Goal: Task Accomplishment & Management: Use online tool/utility

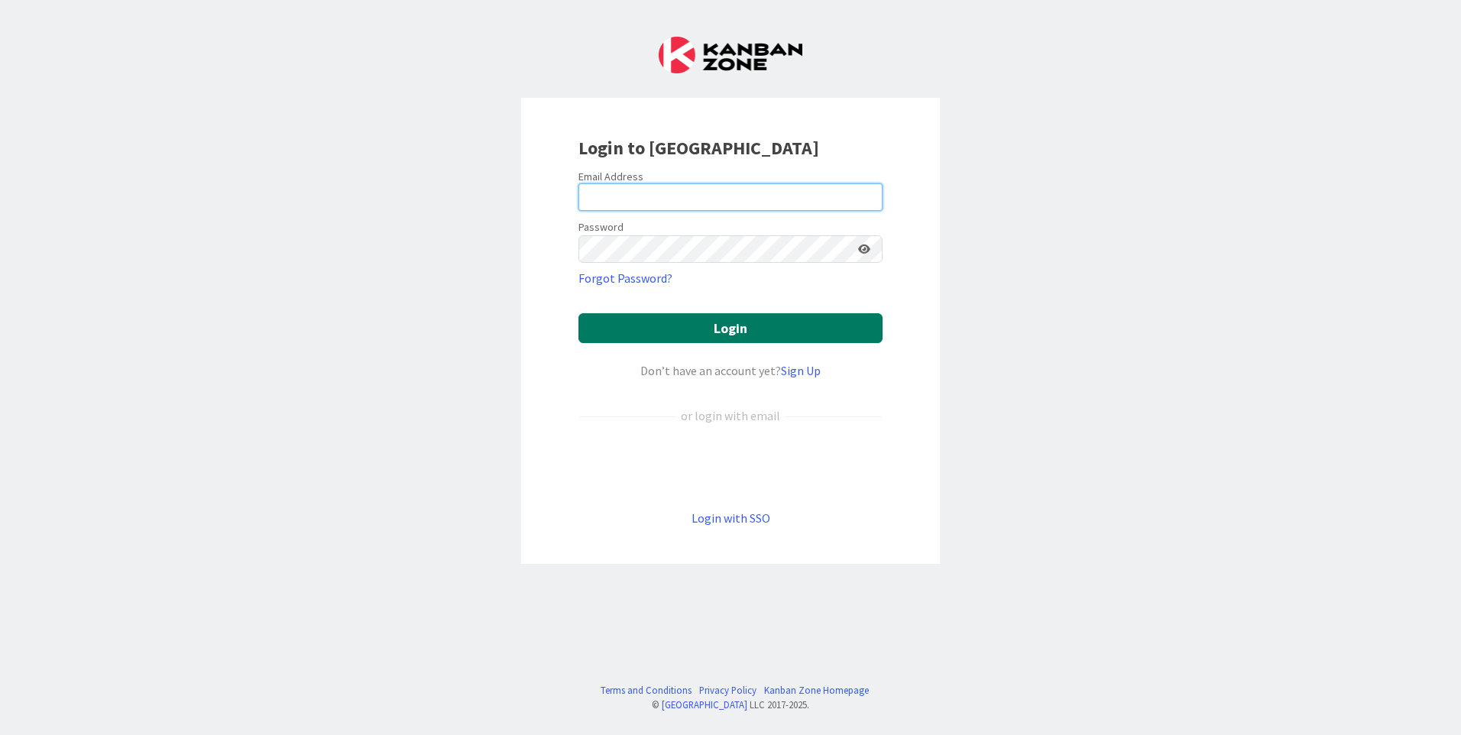
type input "[EMAIL_ADDRESS][DOMAIN_NAME]"
click at [647, 327] on button "Login" at bounding box center [731, 328] width 304 height 30
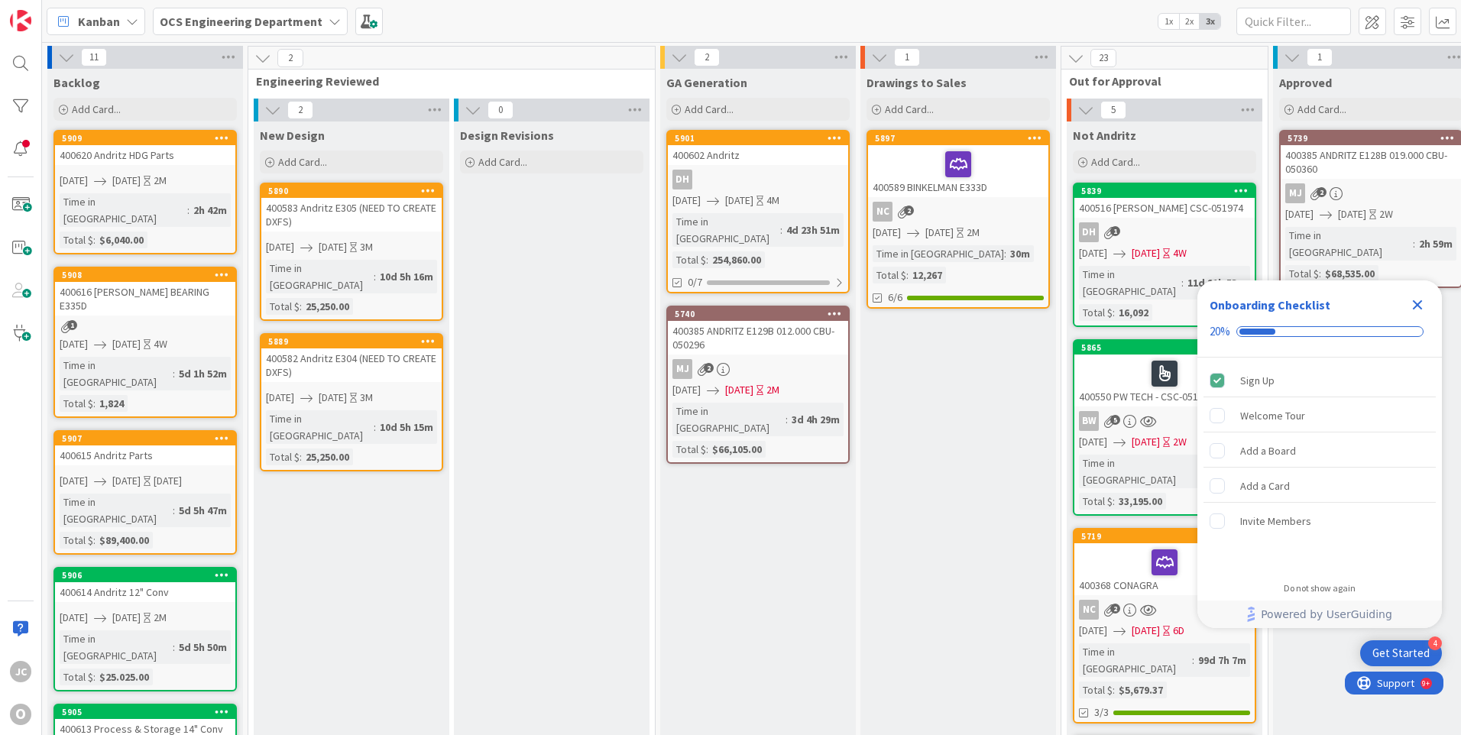
click at [1420, 305] on icon "Close Checklist" at bounding box center [1418, 305] width 18 height 18
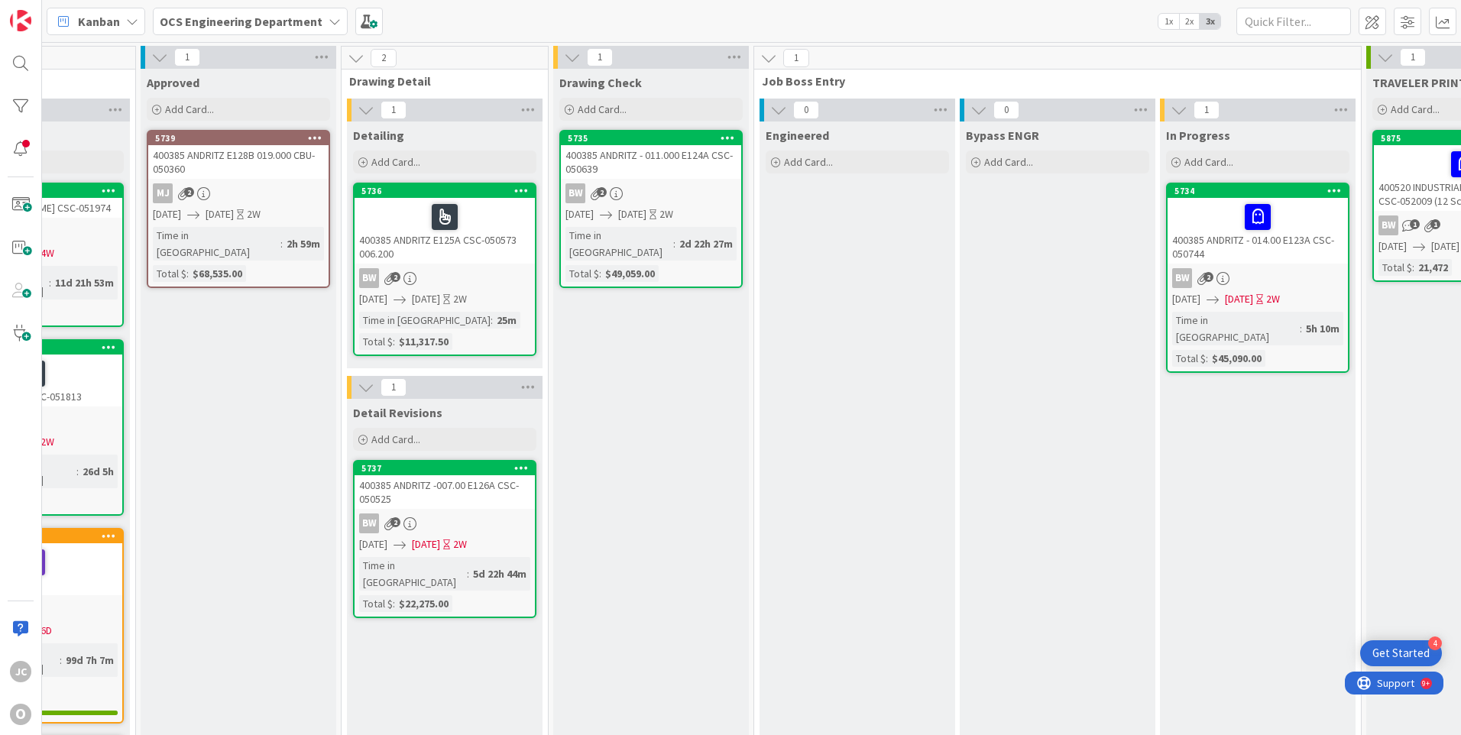
scroll to position [0, 1130]
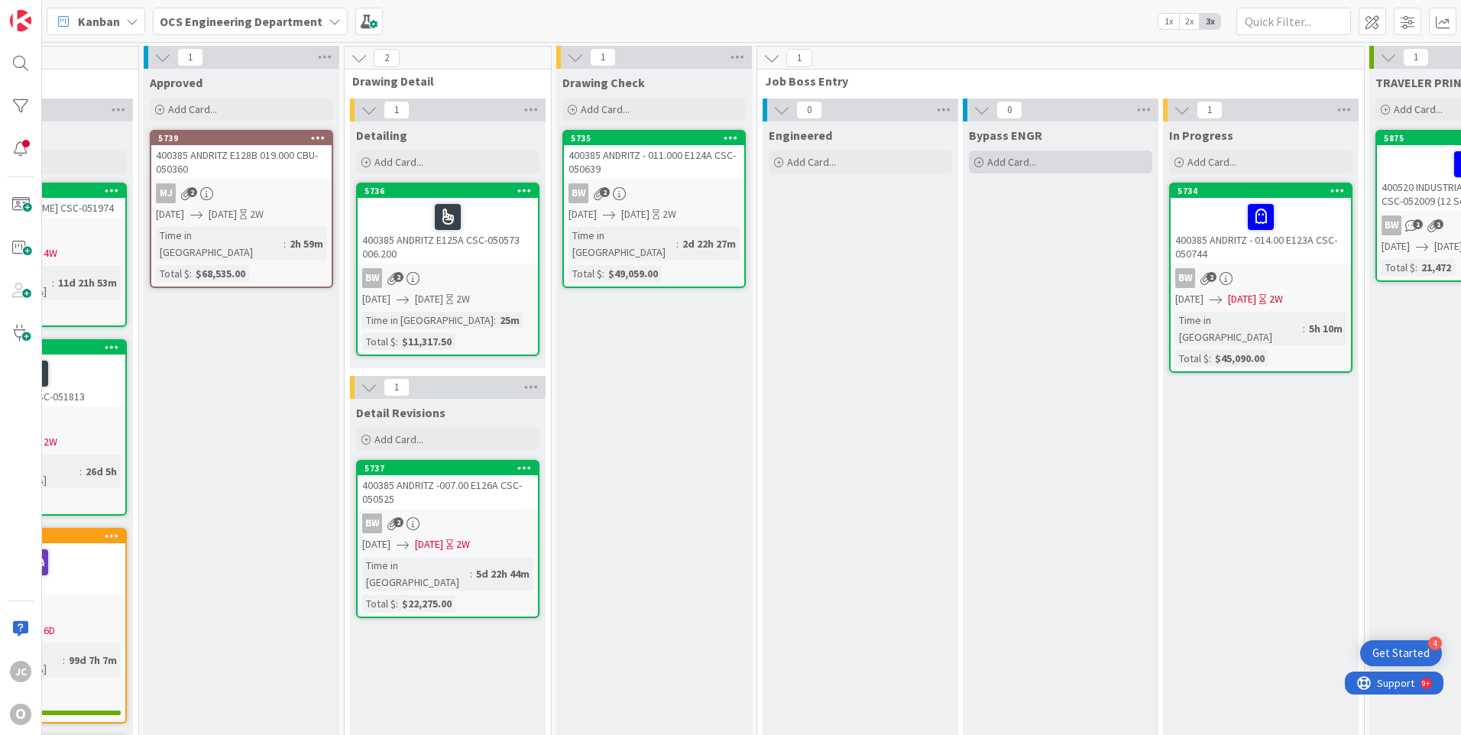
click at [979, 162] on icon at bounding box center [978, 162] width 9 height 9
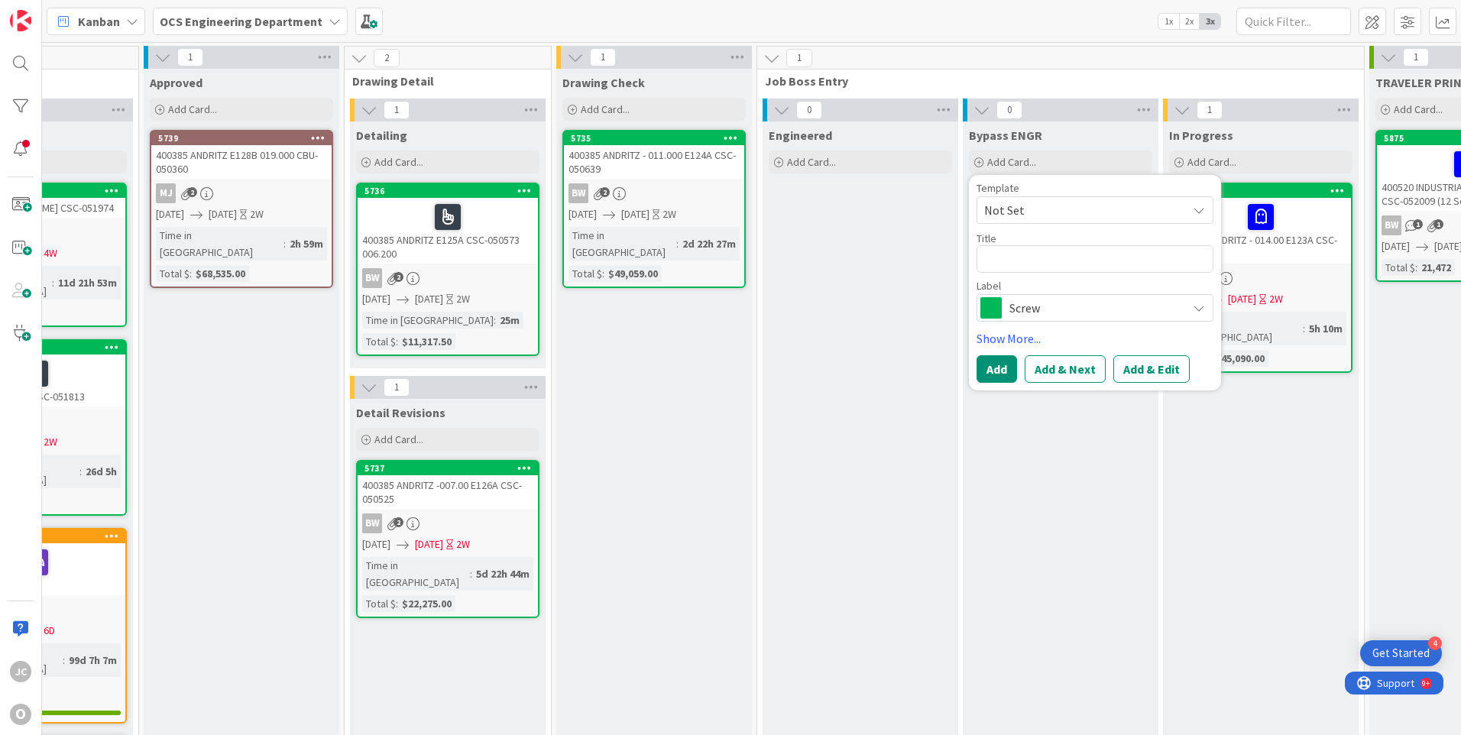
type textarea "x"
type textarea "4"
type textarea "x"
type textarea "40"
type textarea "x"
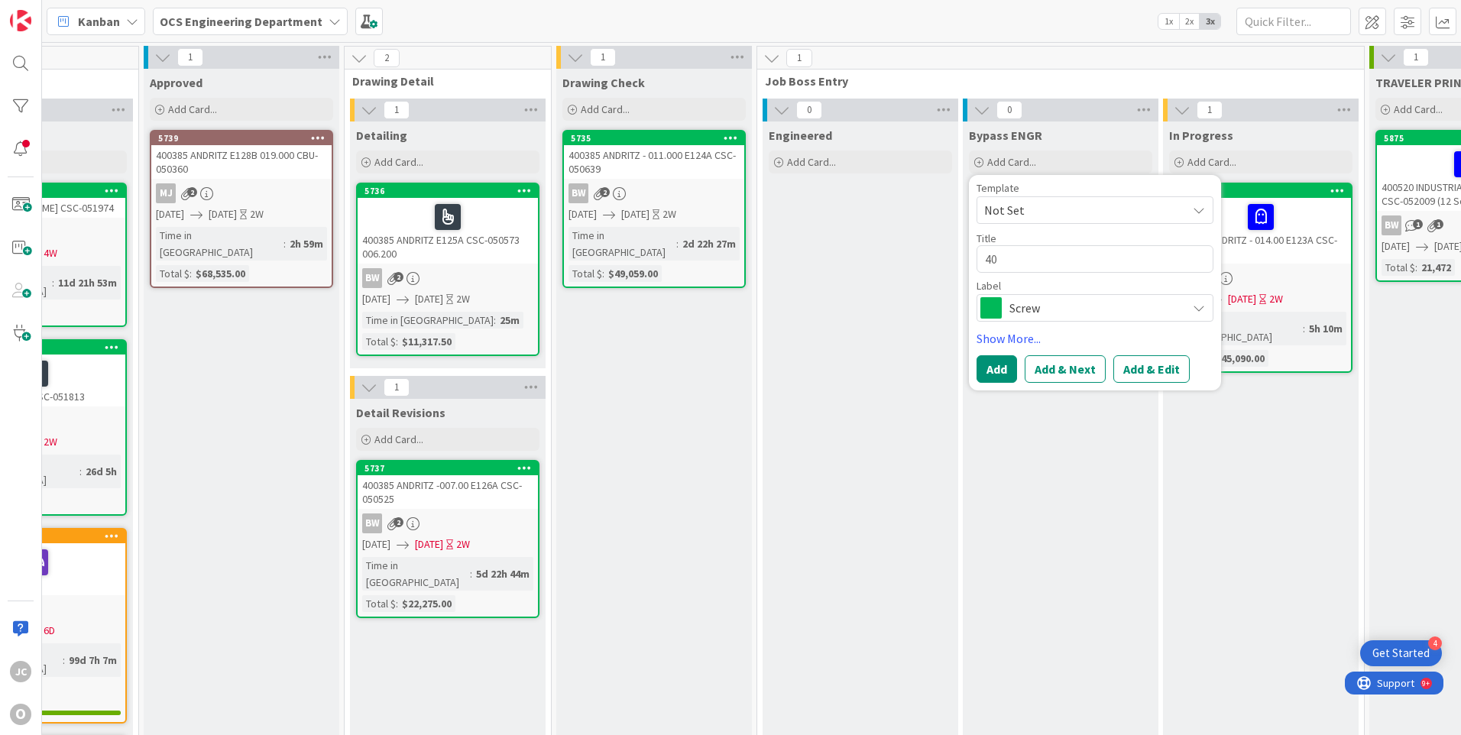
type textarea "400"
type textarea "x"
type textarea "4006"
type textarea "x"
type textarea "40062"
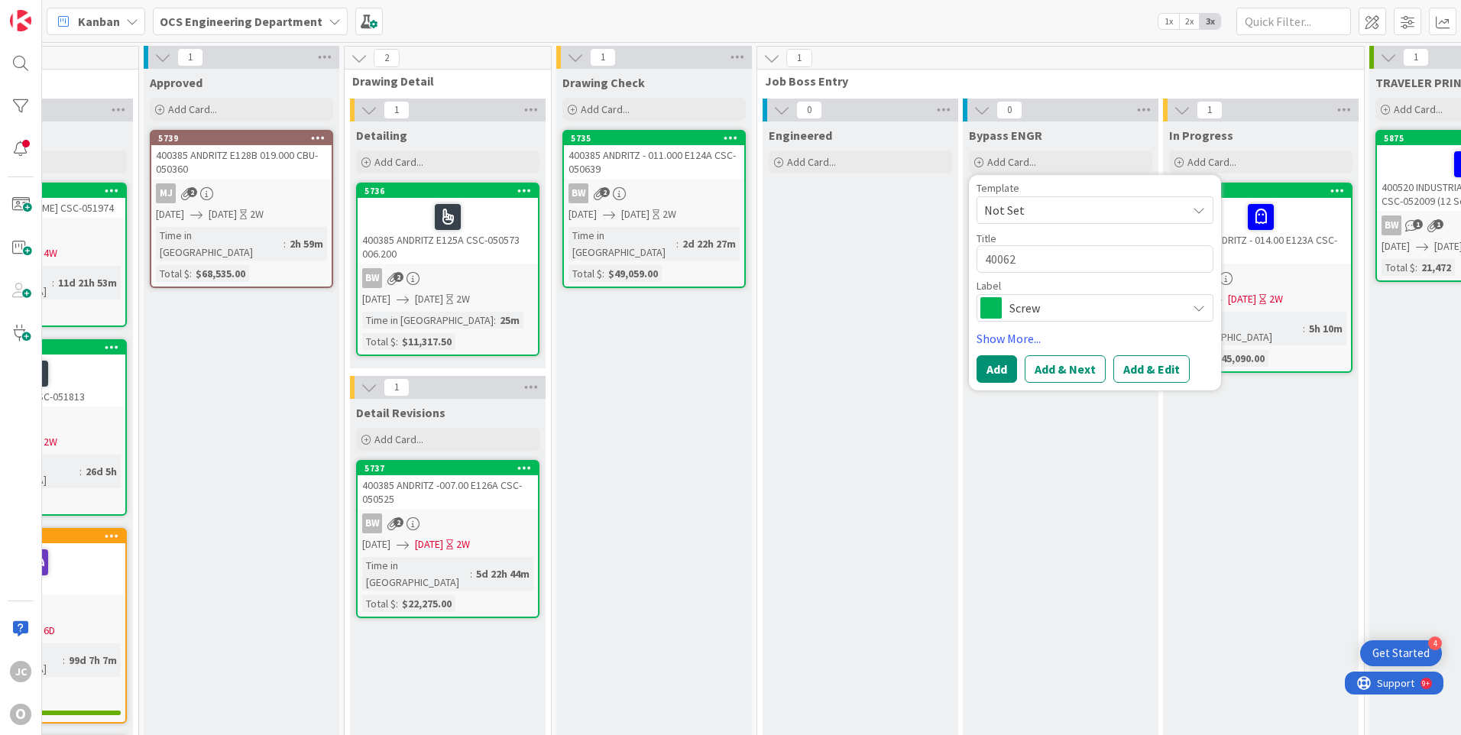
type textarea "x"
type textarea "400621"
type textarea "x"
type textarea "400621"
type textarea "x"
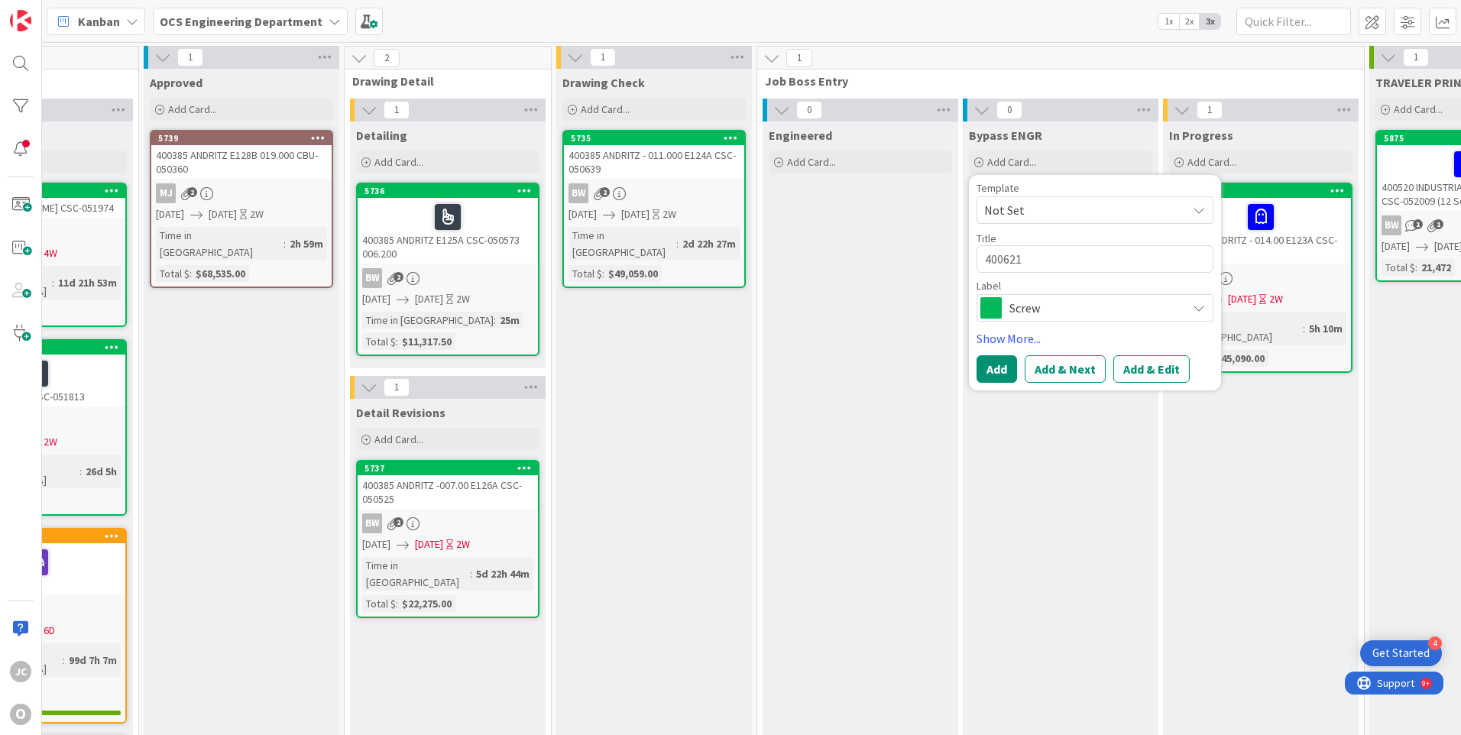
type textarea "400621 W"
type textarea "x"
type textarea "400621 WE"
type textarea "x"
type textarea "400621 WE"
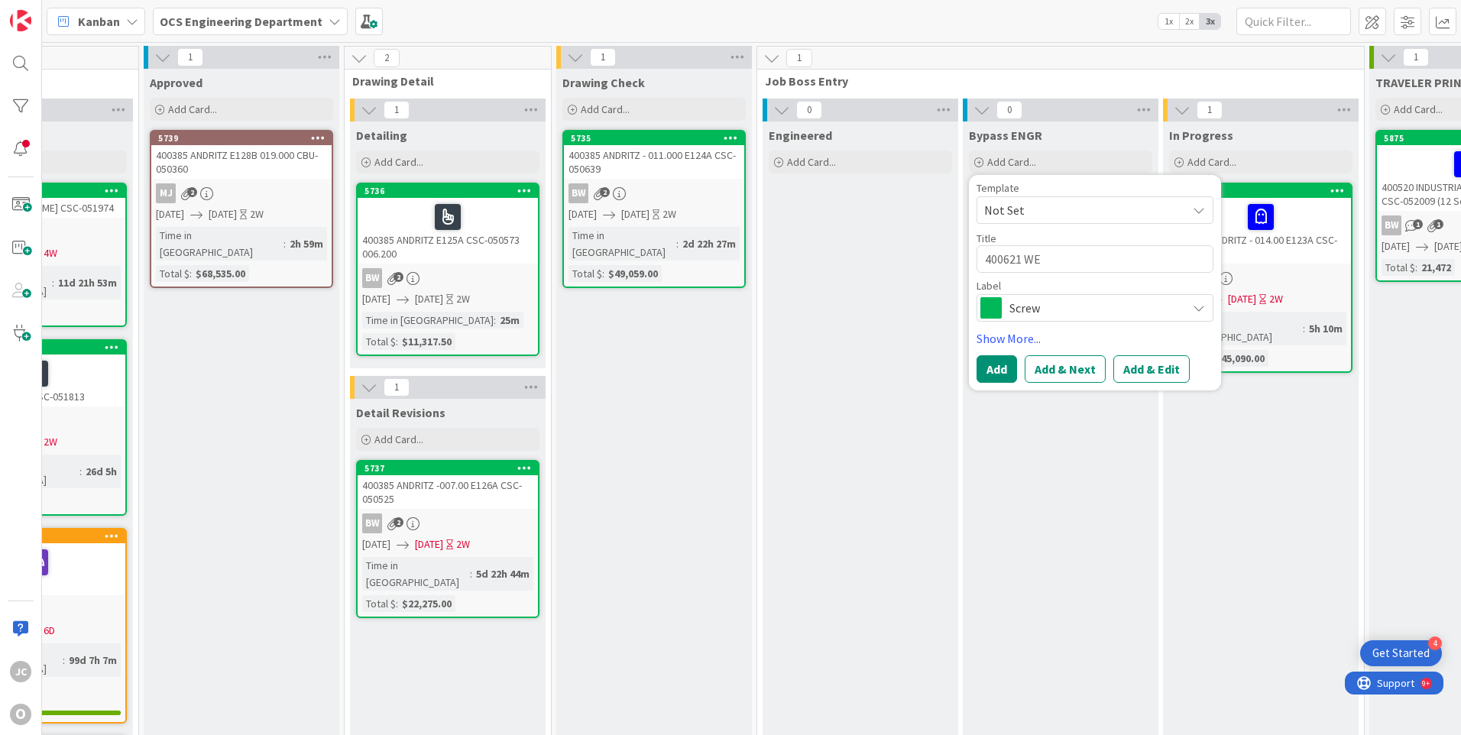
type textarea "x"
type textarea "400621 WE S"
type textarea "x"
type textarea "400621 WE SO"
type textarea "x"
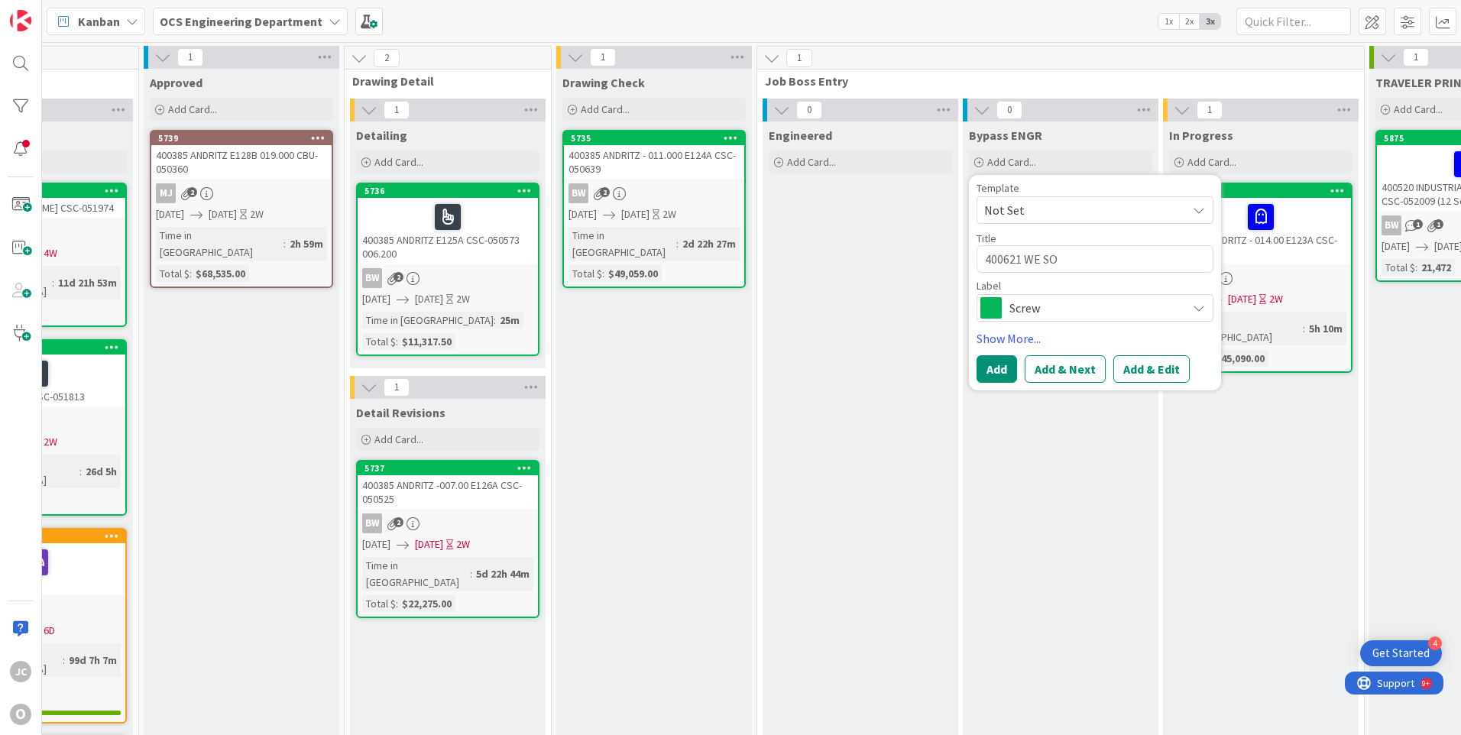
type textarea "400621 WE SOD"
type textarea "x"
type textarea "400621 WE SODA"
click at [1077, 300] on span "Screw" at bounding box center [1095, 307] width 170 height 21
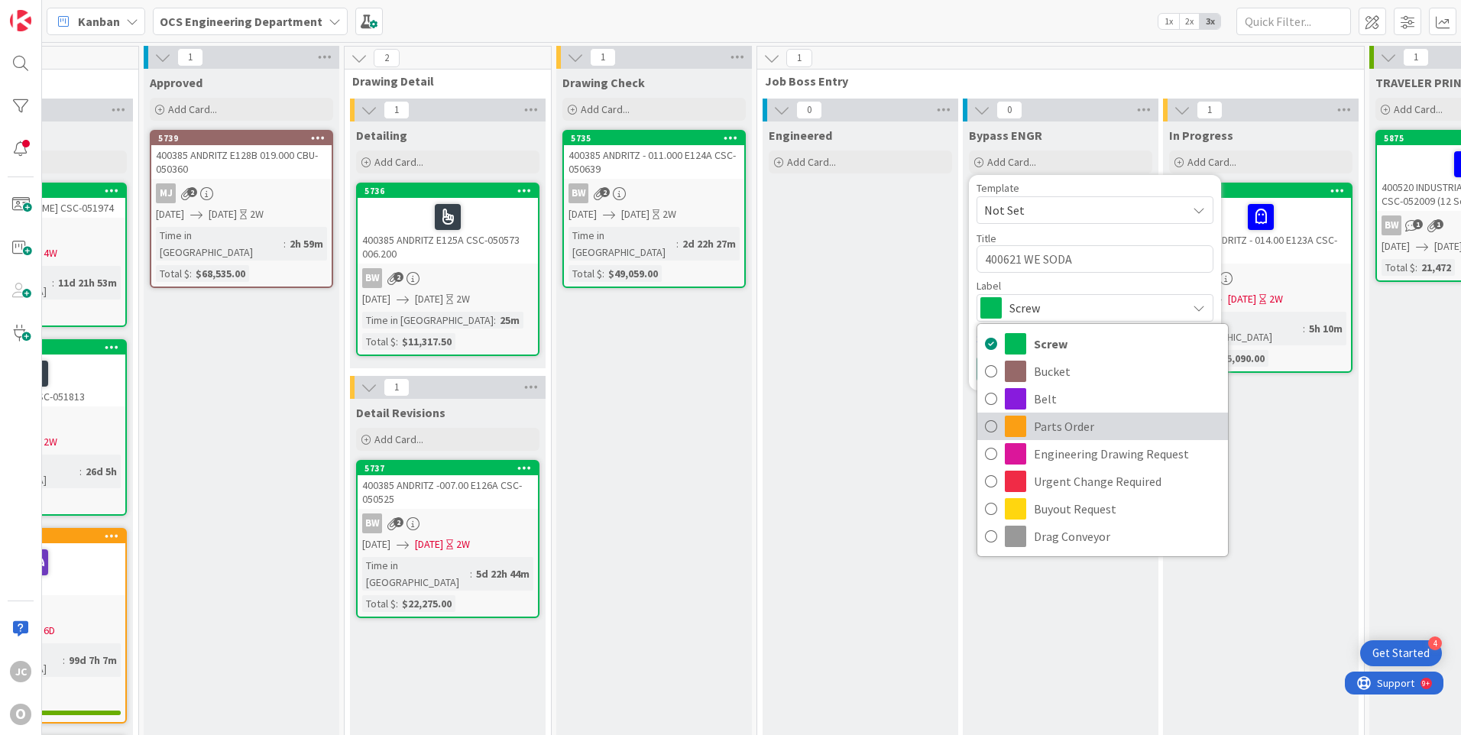
click at [1065, 430] on span "Parts Order" at bounding box center [1127, 426] width 186 height 23
type textarea "x"
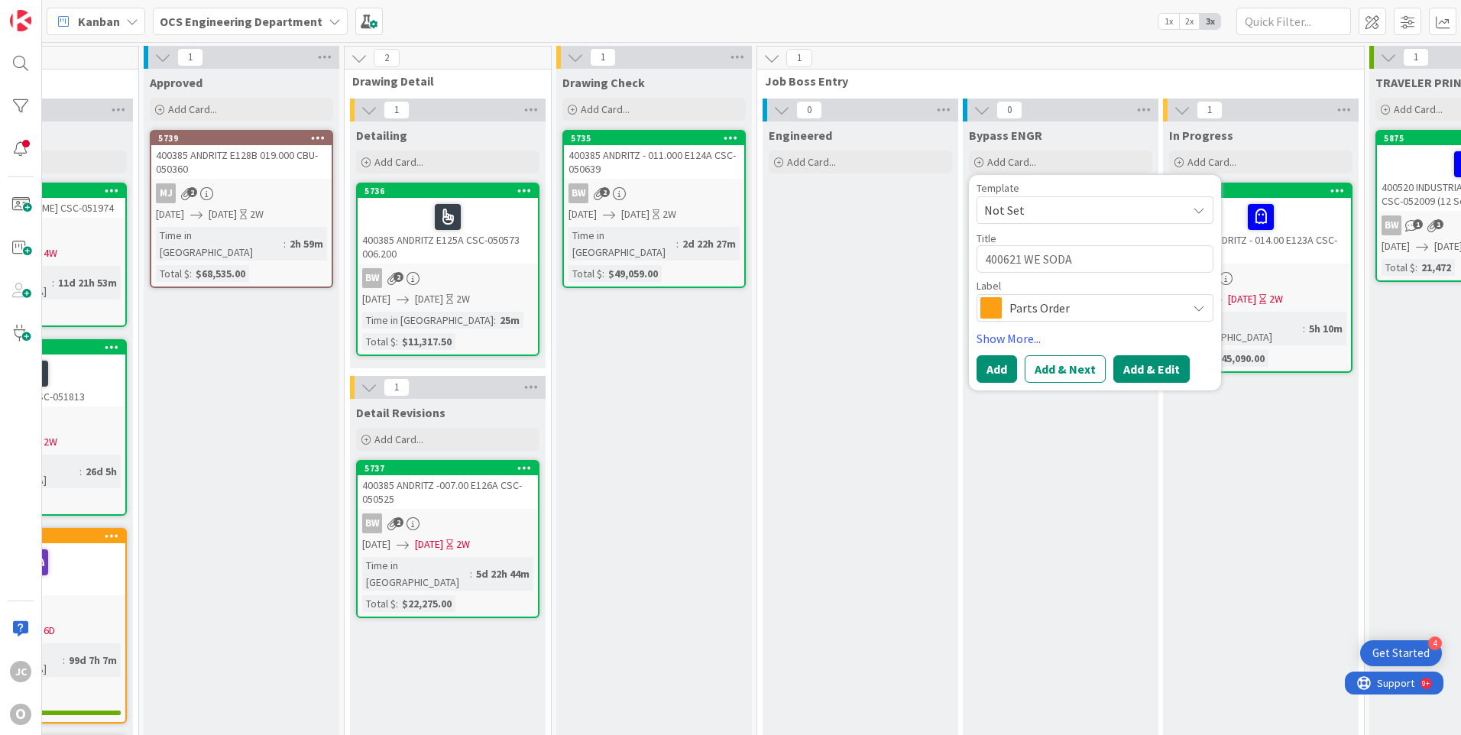
click at [1134, 369] on button "Add & Edit" at bounding box center [1152, 369] width 76 height 28
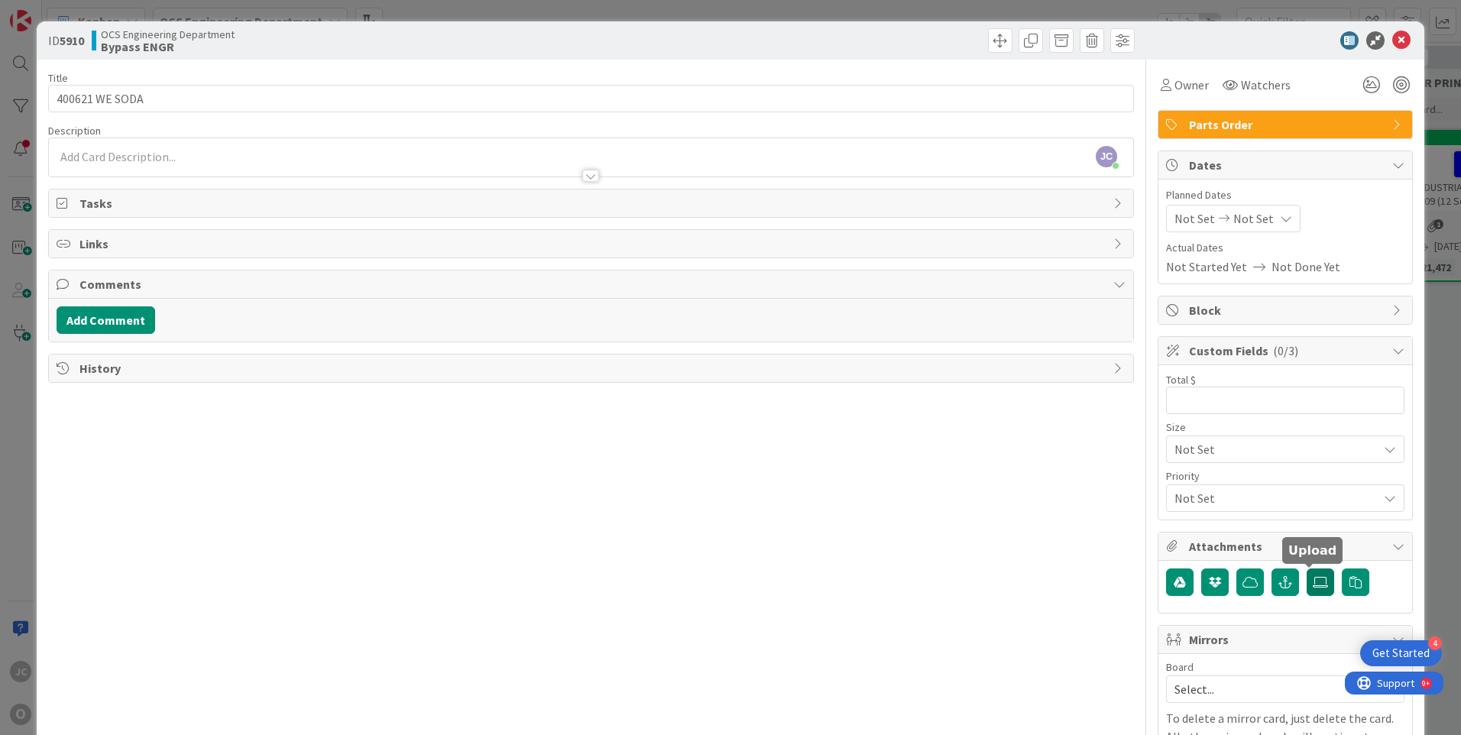
click at [1313, 579] on icon at bounding box center [1320, 582] width 15 height 12
click at [1307, 569] on input "file" at bounding box center [1307, 569] width 0 height 0
click at [1313, 581] on icon at bounding box center [1320, 582] width 15 height 12
click at [1307, 569] on input "file" at bounding box center [1307, 569] width 0 height 0
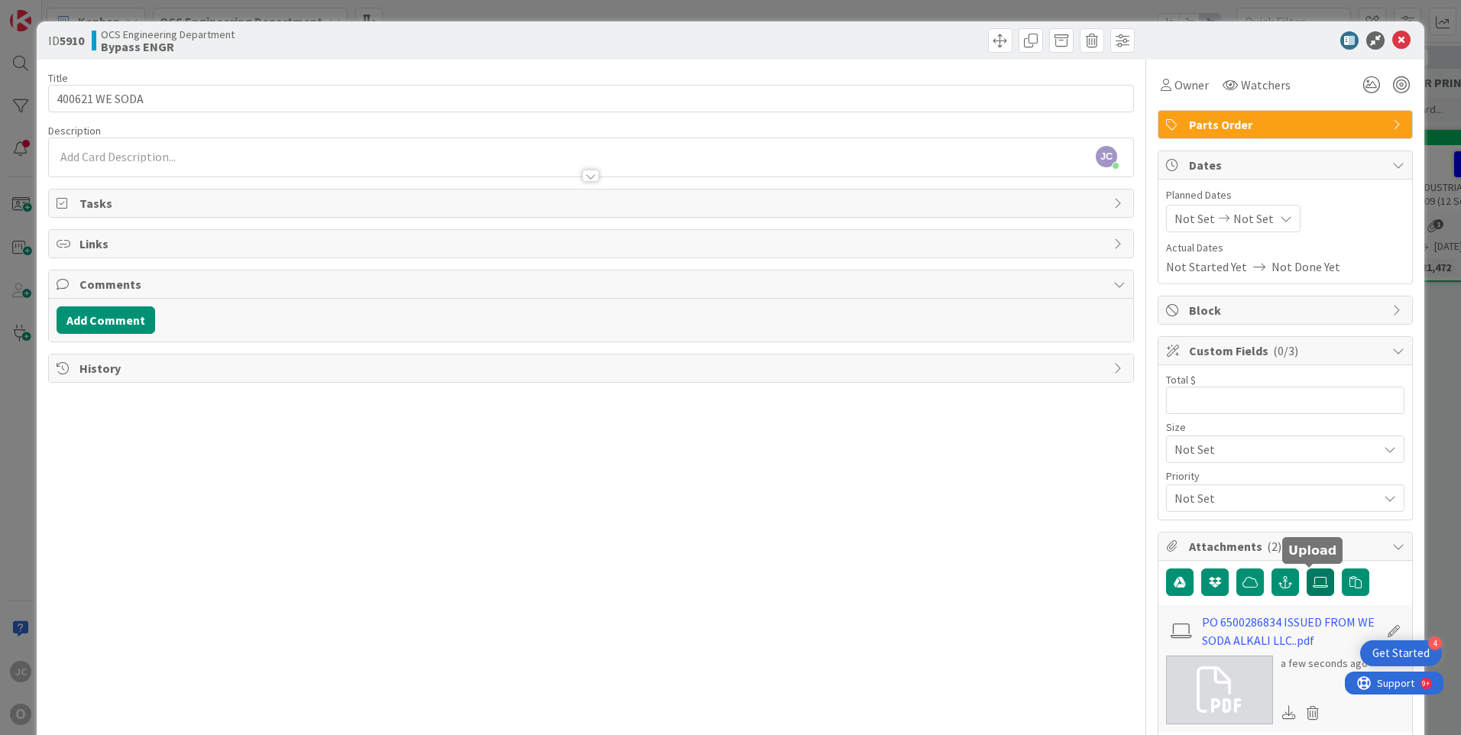
click at [1313, 583] on icon at bounding box center [1320, 582] width 15 height 12
click at [1307, 569] on input "file" at bounding box center [1307, 569] width 0 height 0
click at [1313, 585] on icon at bounding box center [1320, 582] width 15 height 12
click at [1307, 569] on input "file" at bounding box center [1307, 569] width 0 height 0
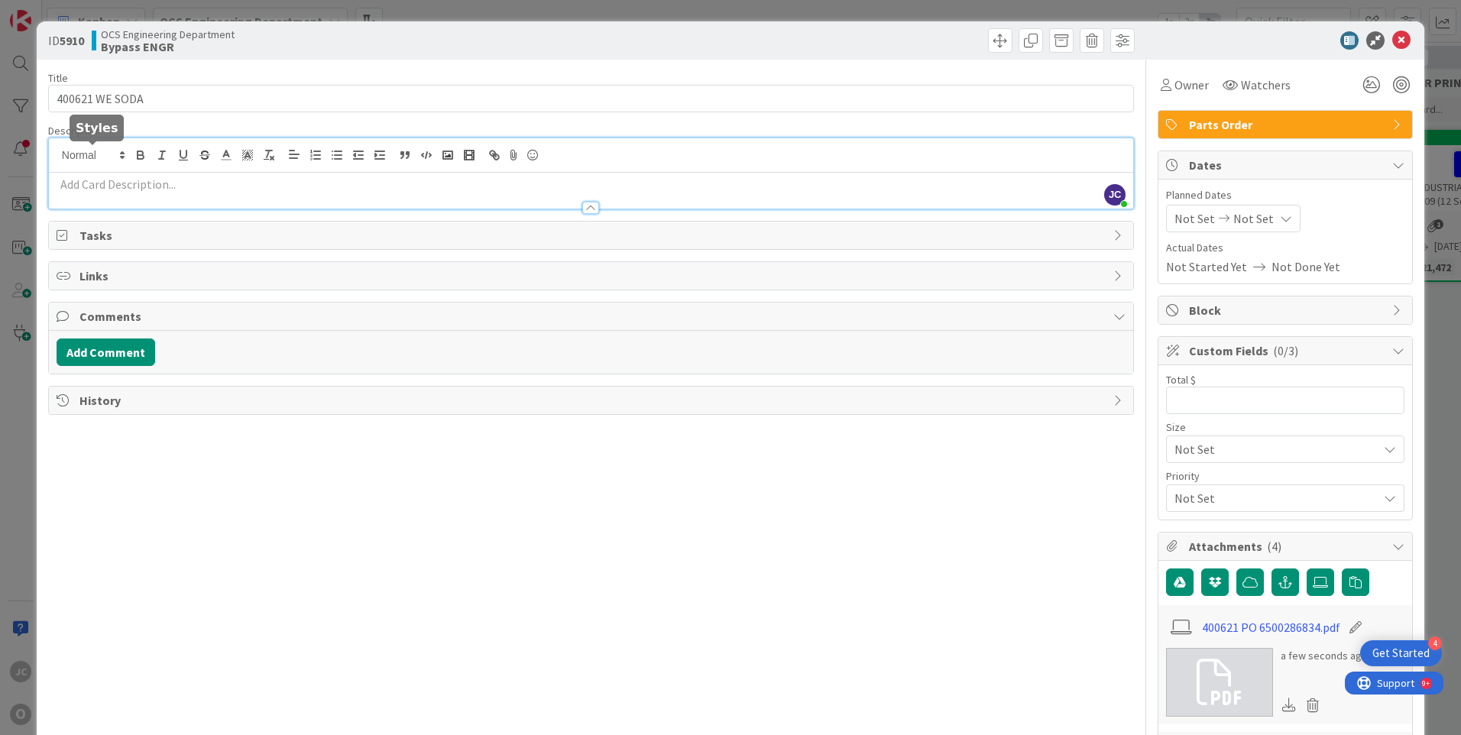
click at [90, 151] on div "[PERSON_NAME] just joined" at bounding box center [591, 173] width 1085 height 70
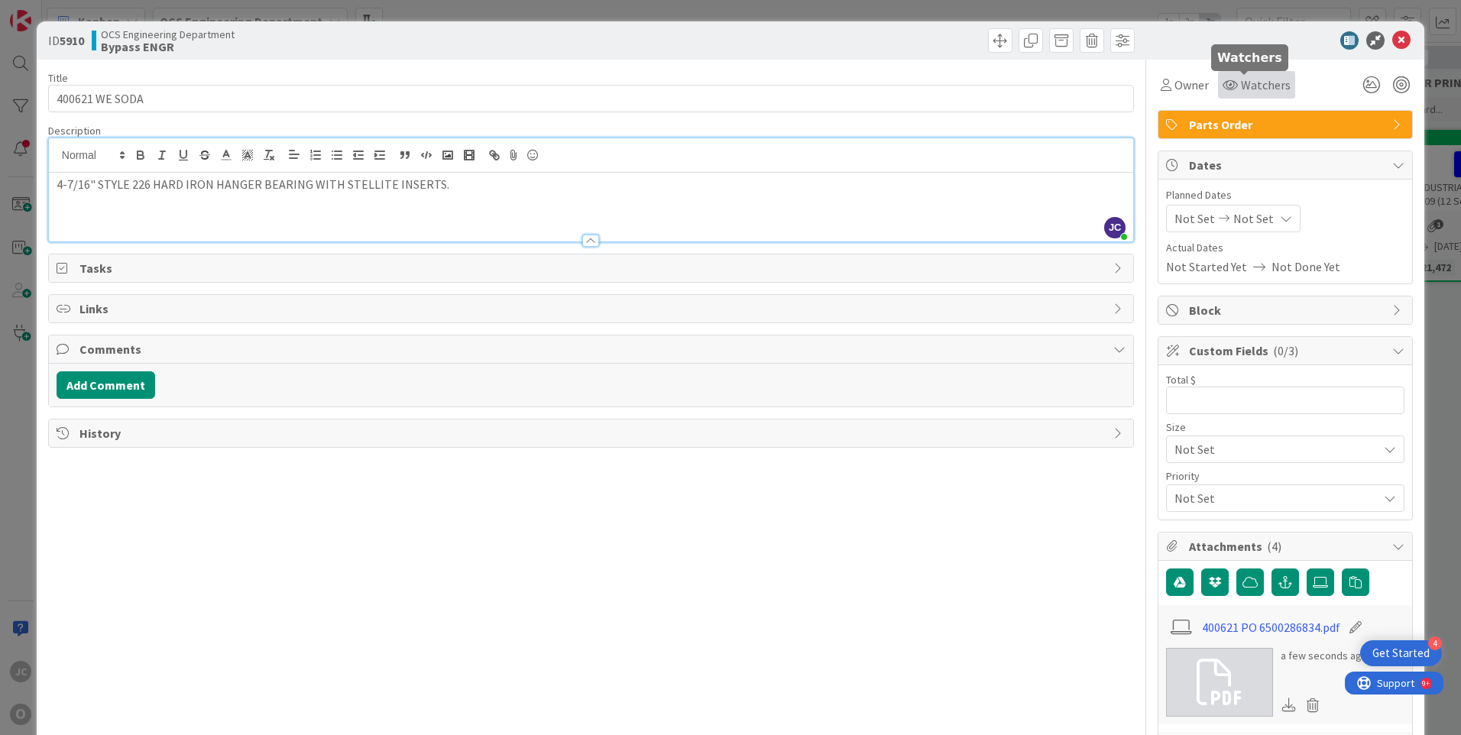
click at [1245, 87] on span "Watchers" at bounding box center [1266, 85] width 50 height 18
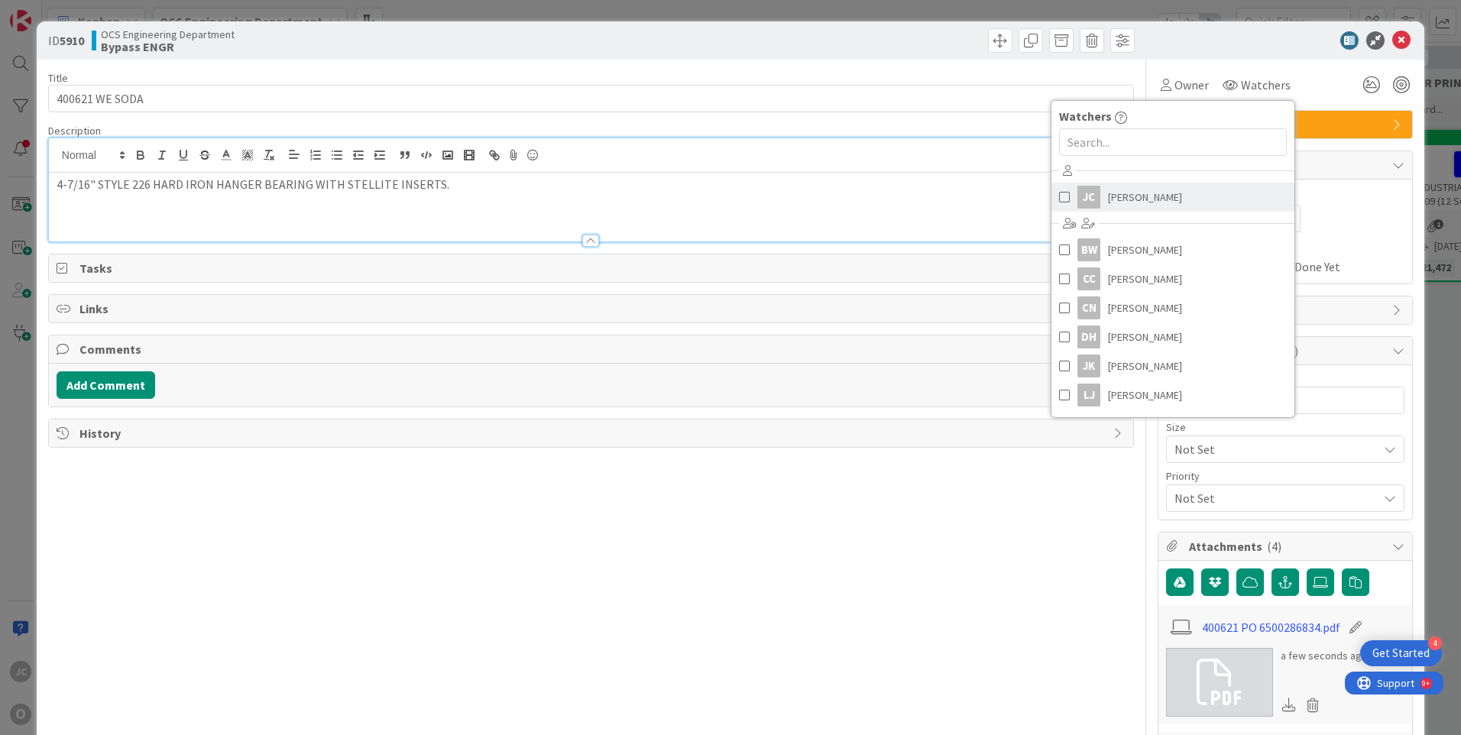
click at [1111, 199] on span "[PERSON_NAME]" at bounding box center [1145, 197] width 74 height 23
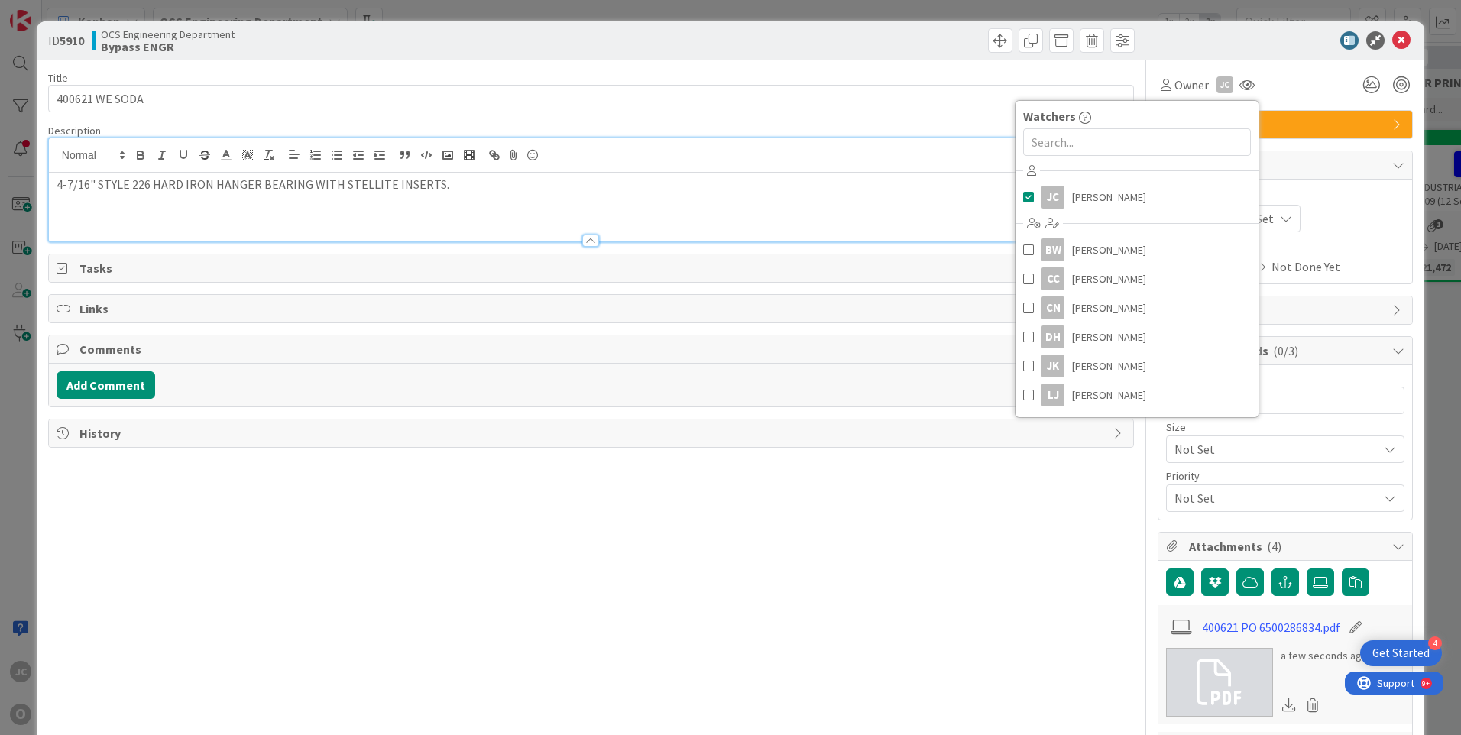
click at [1356, 225] on div "Not Set Not Set" at bounding box center [1285, 219] width 238 height 28
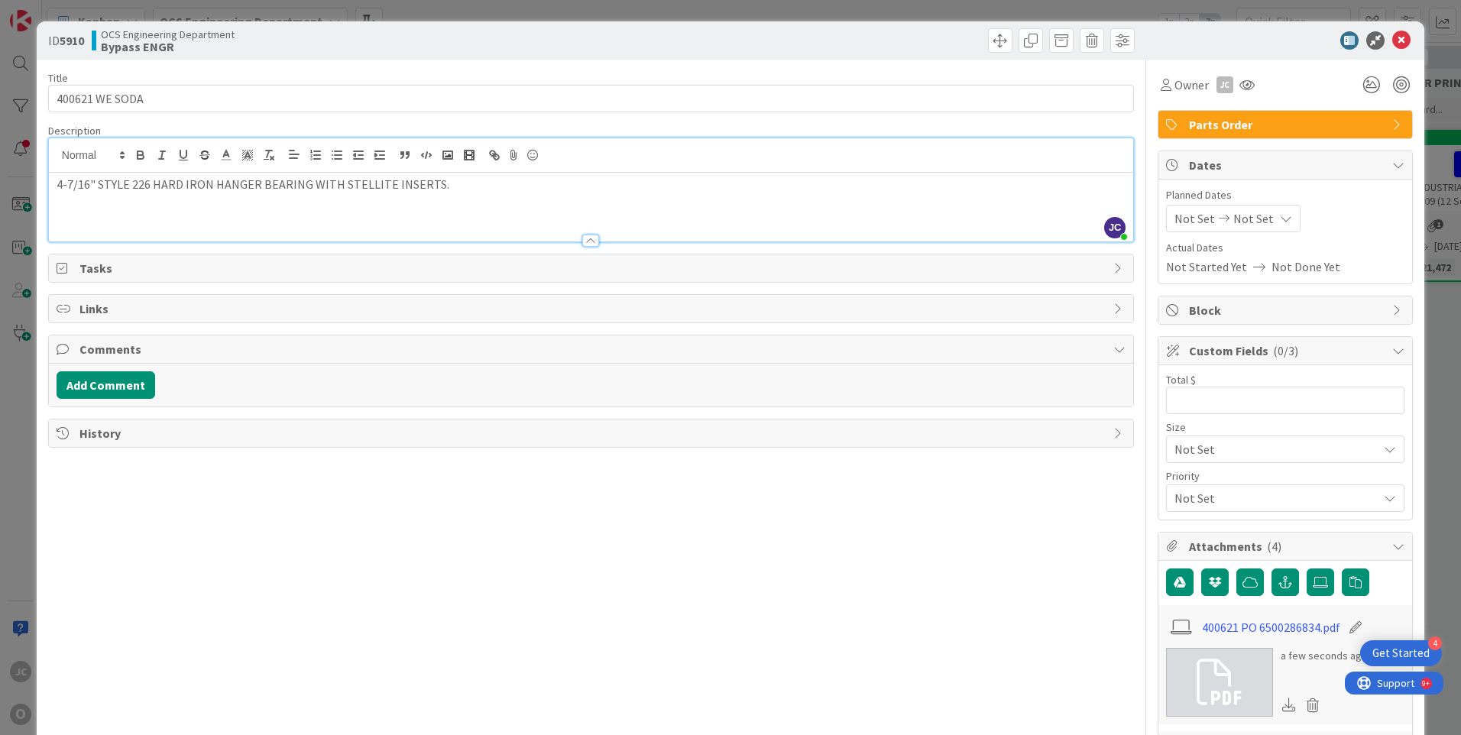
click at [1191, 217] on span "Not Set" at bounding box center [1195, 218] width 41 height 18
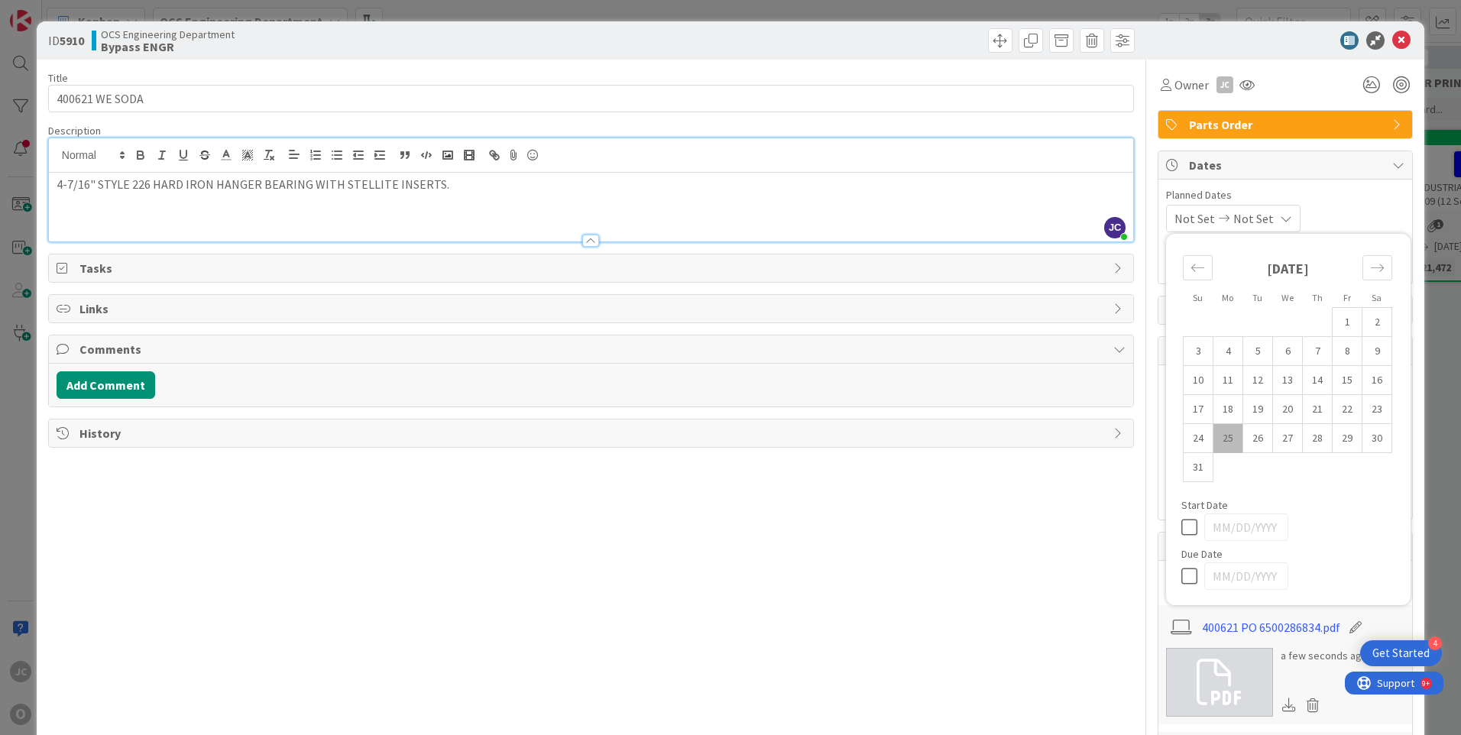
click at [1218, 431] on td "25" at bounding box center [1229, 438] width 30 height 29
type input "[DATE]"
click at [1269, 218] on span "Not Set" at bounding box center [1250, 218] width 41 height 18
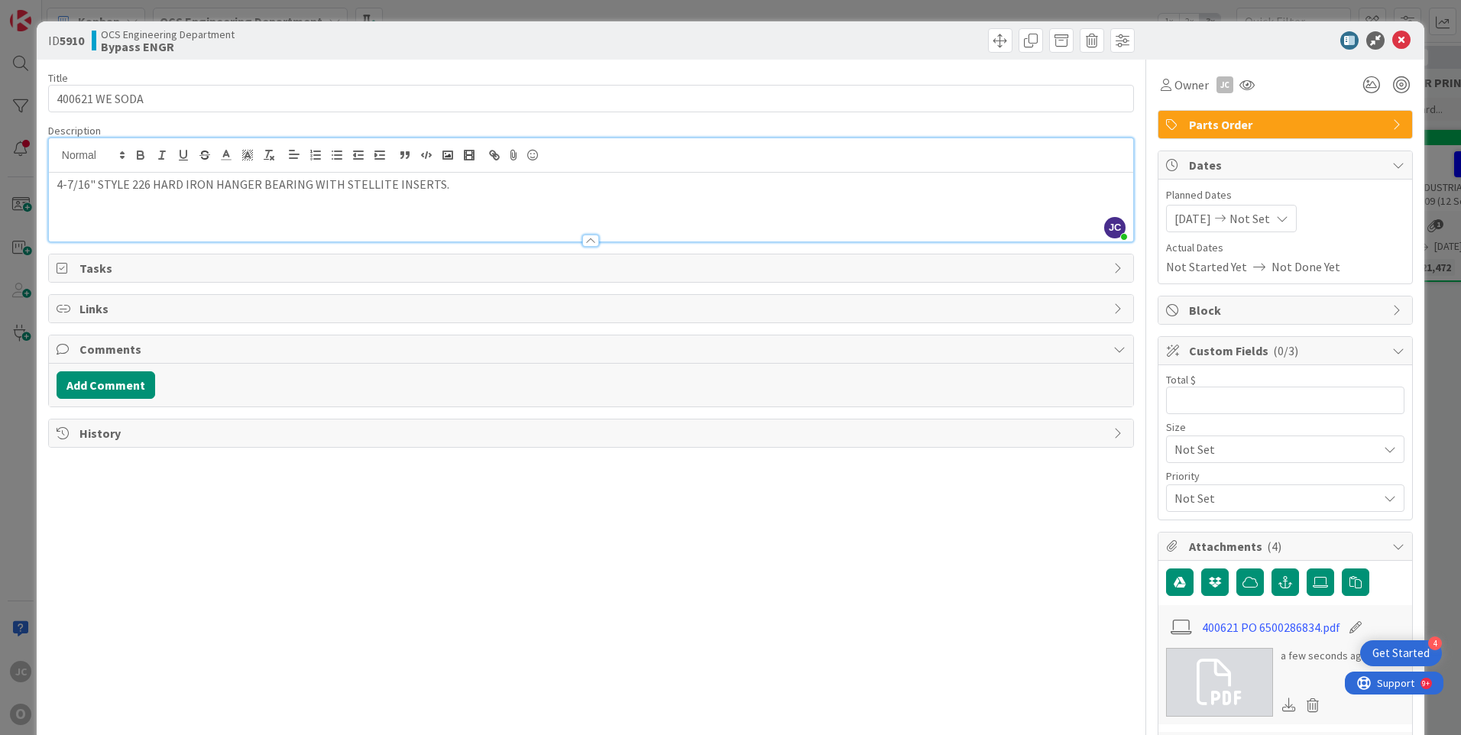
click at [1288, 217] on icon at bounding box center [1282, 218] width 12 height 12
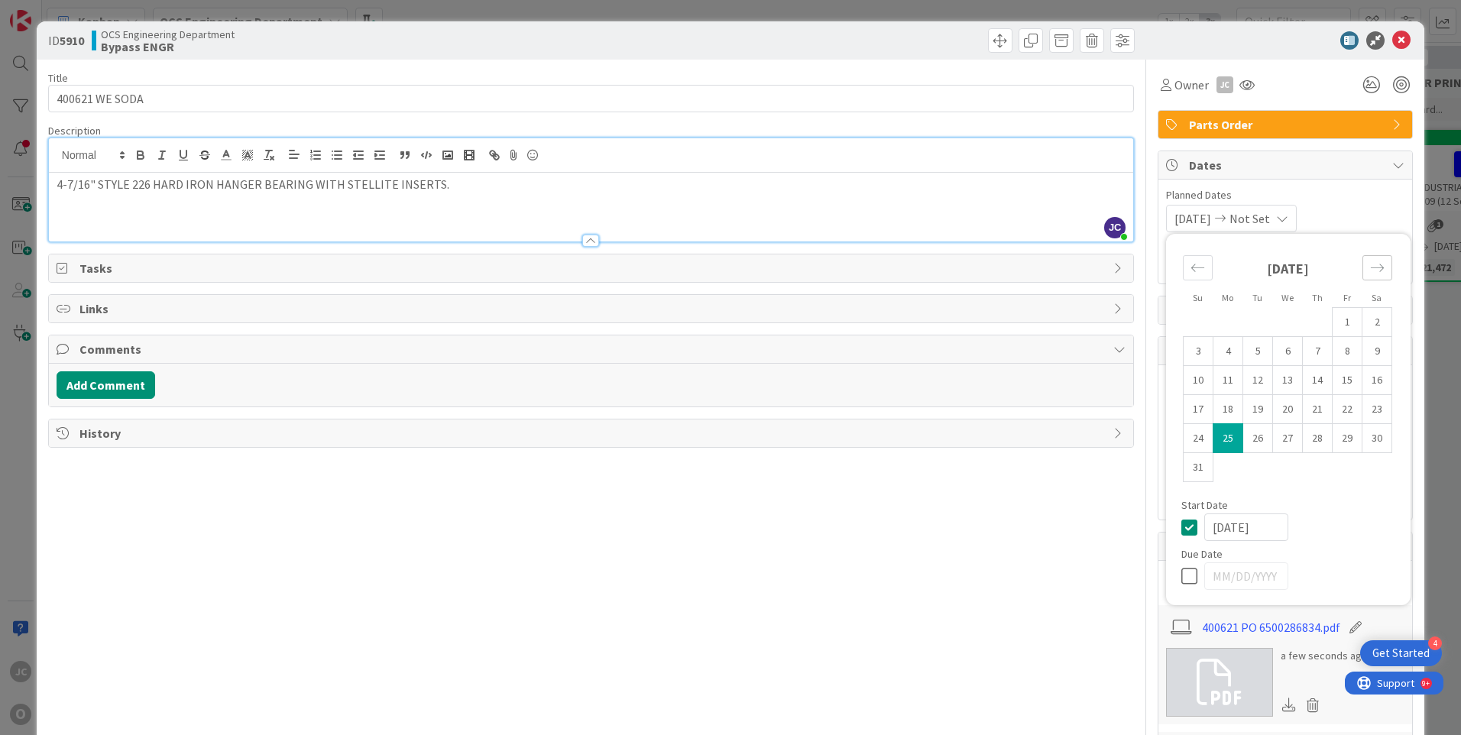
click at [1370, 265] on icon "Move forward to switch to the next month." at bounding box center [1377, 268] width 15 height 15
click at [1215, 411] on td "17" at bounding box center [1229, 409] width 30 height 29
type input "[DATE]"
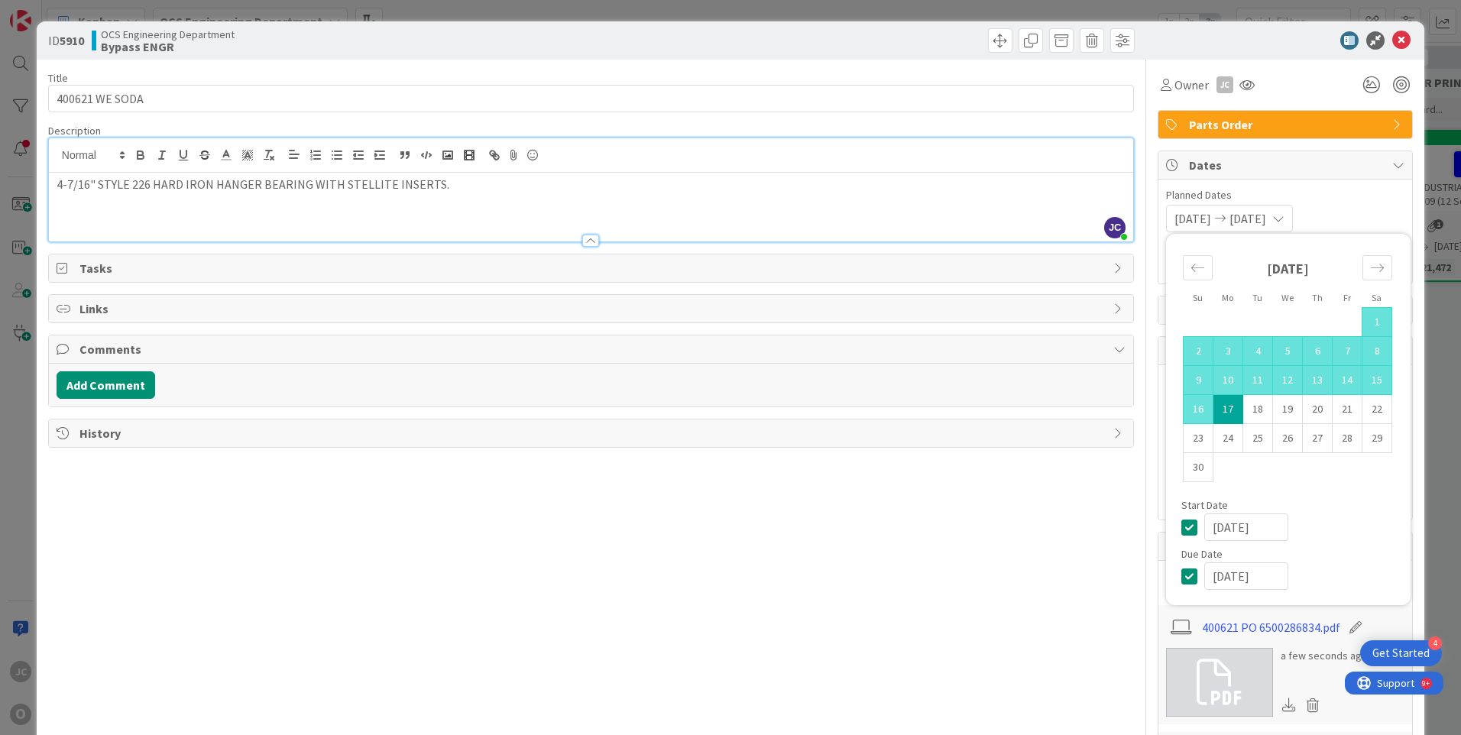
click at [1068, 504] on div "Title 14 / 128 400621 WE SODA Description [PERSON_NAME] just joined 4-7/16" STY…" at bounding box center [591, 694] width 1086 height 1269
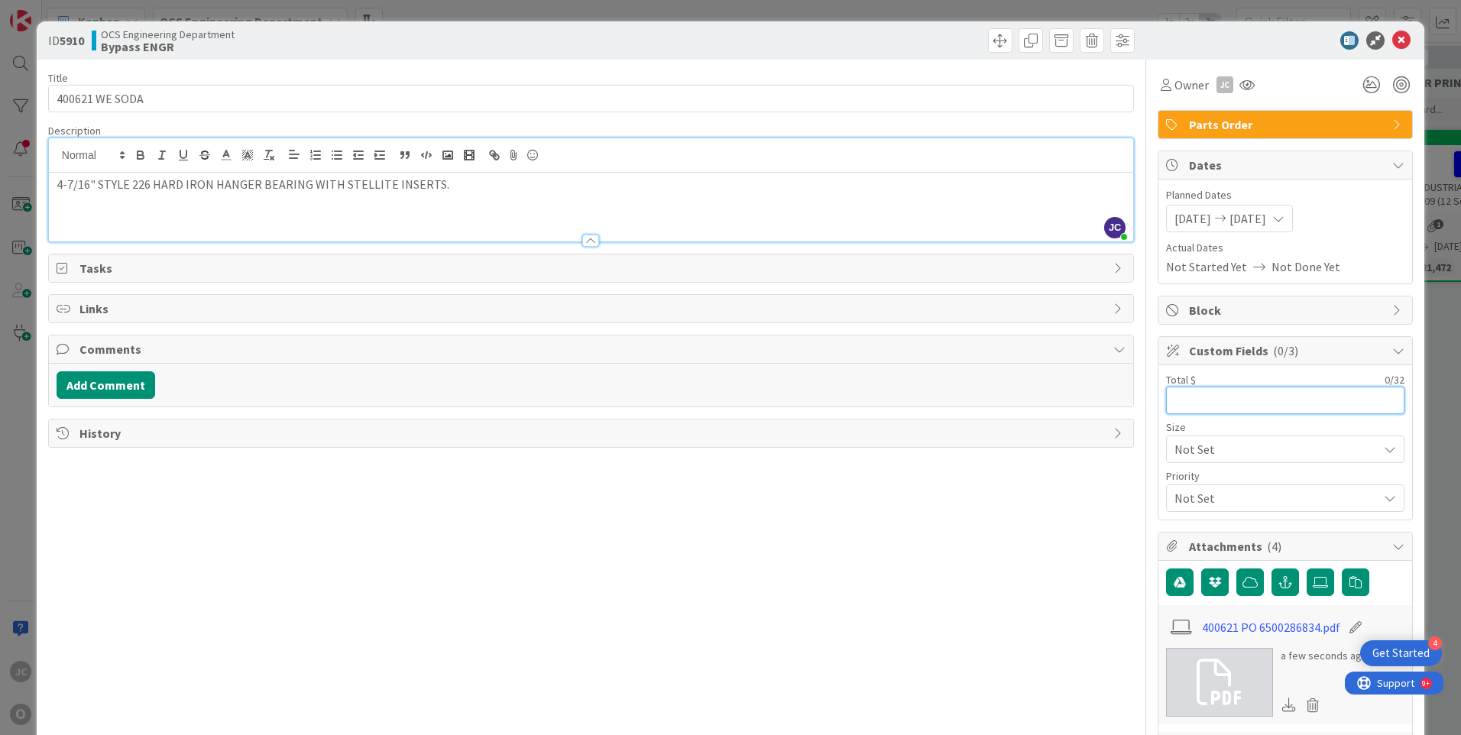
click at [1179, 404] on input "text" at bounding box center [1285, 401] width 238 height 28
click at [1175, 400] on input "text" at bounding box center [1285, 401] width 238 height 28
type input "3,935.00"
click at [924, 544] on div "Title 14 / 128 400621 WE SODA Description [PERSON_NAME] just joined 4-7/16" STY…" at bounding box center [591, 694] width 1086 height 1269
